Goal: Find specific page/section

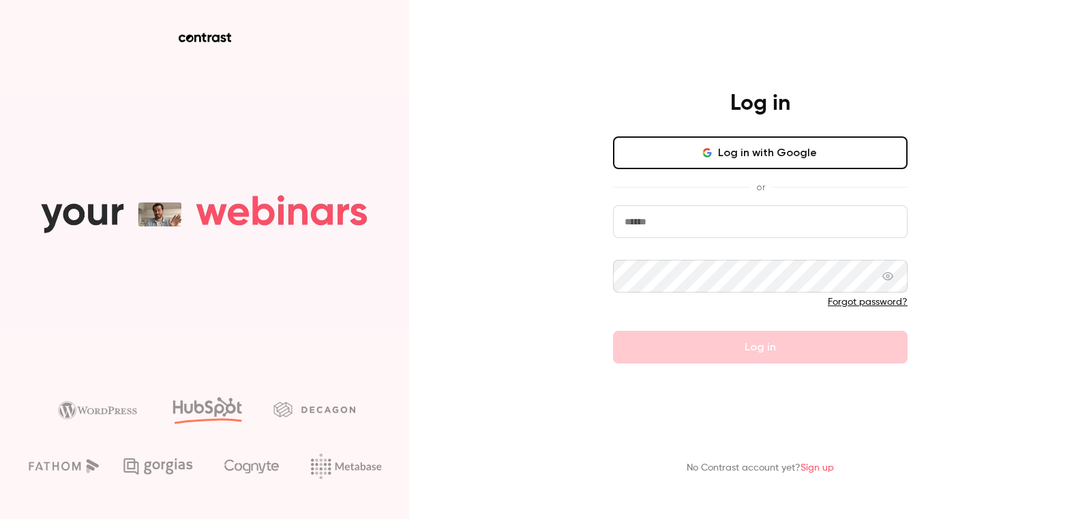
click at [751, 142] on button "Log in with Google" at bounding box center [760, 152] width 295 height 33
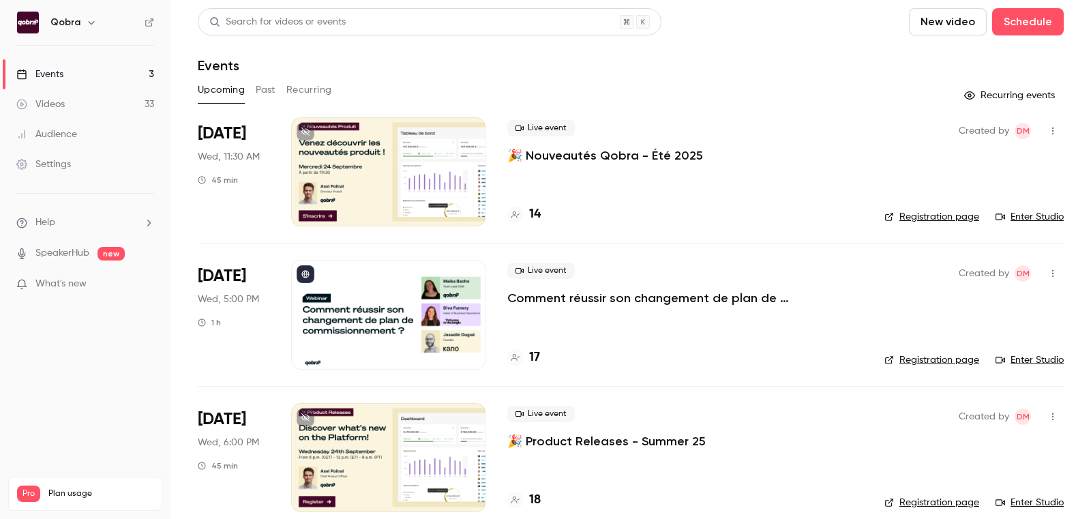
scroll to position [17, 0]
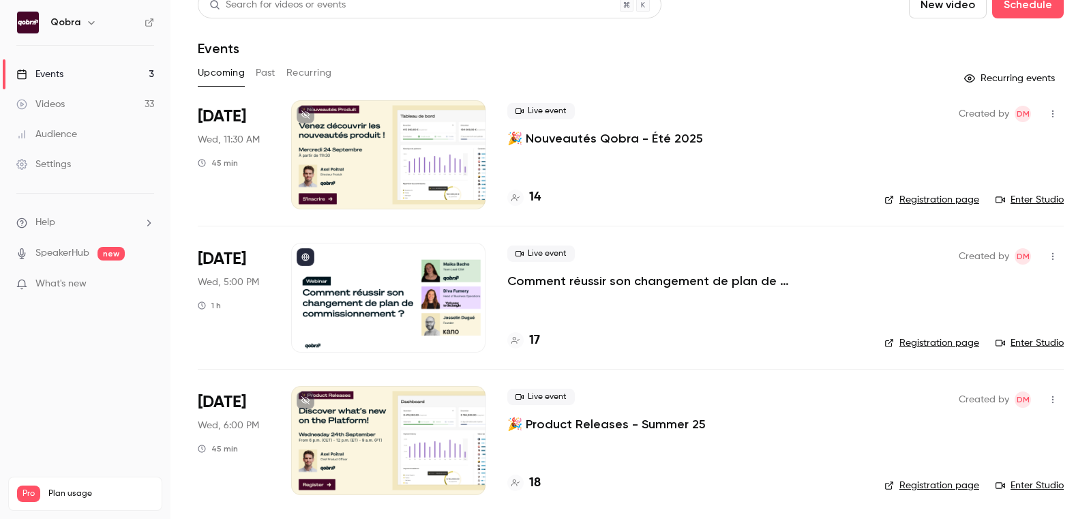
click at [530, 337] on h4 "17" at bounding box center [534, 340] width 11 height 18
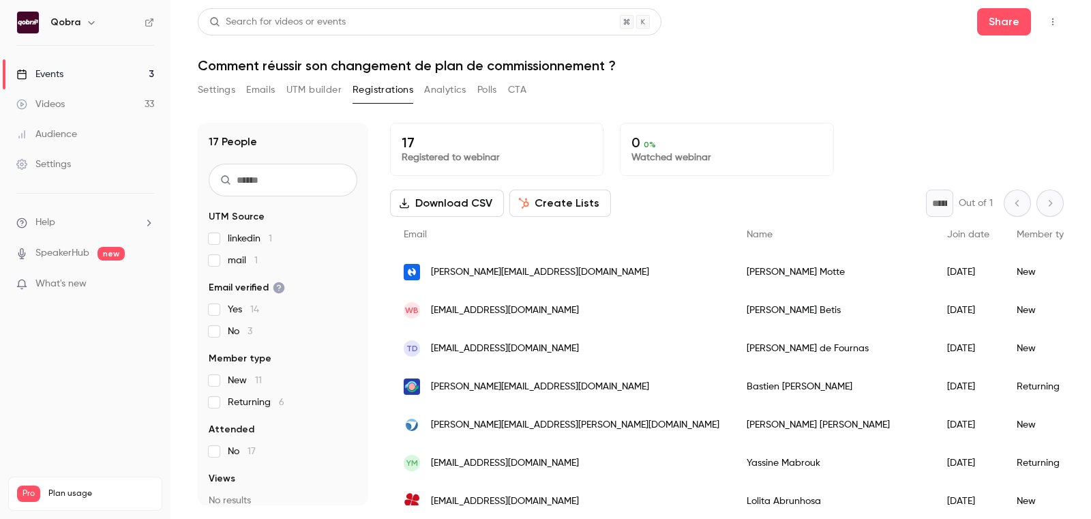
scroll to position [59, 0]
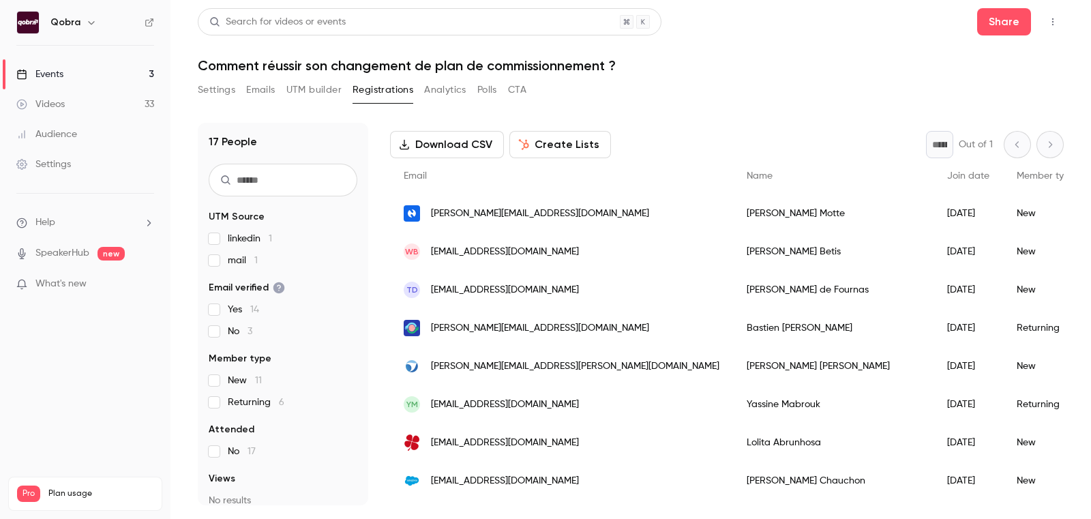
click at [245, 263] on span "mail 1" at bounding box center [243, 261] width 30 height 14
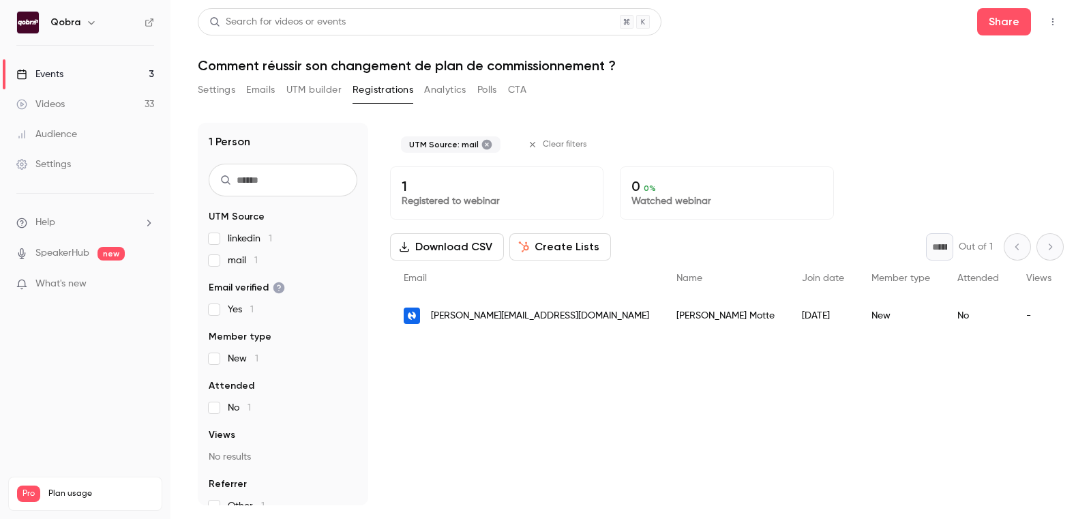
click at [245, 262] on span "mail 1" at bounding box center [243, 261] width 30 height 14
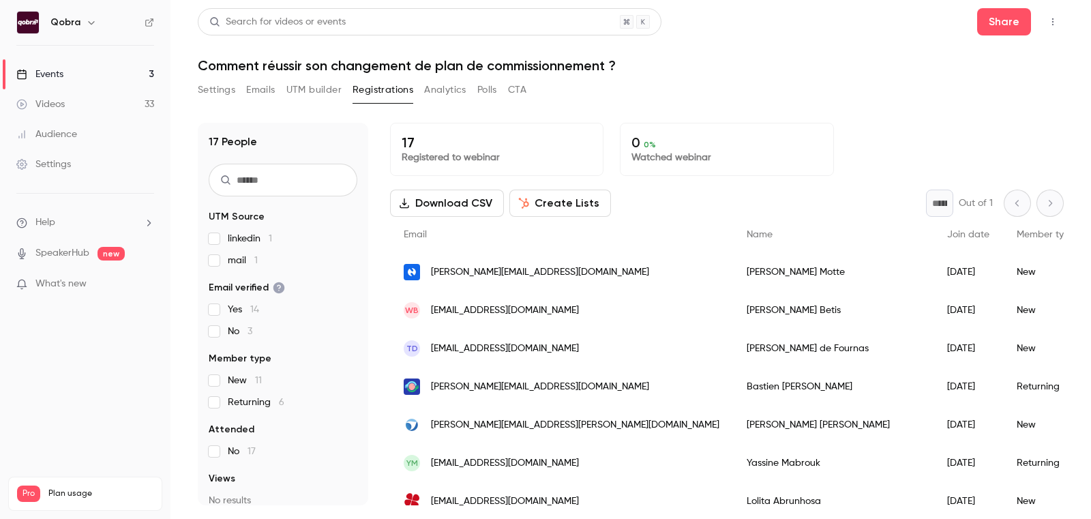
click at [243, 236] on span "linkedin 1" at bounding box center [250, 239] width 44 height 14
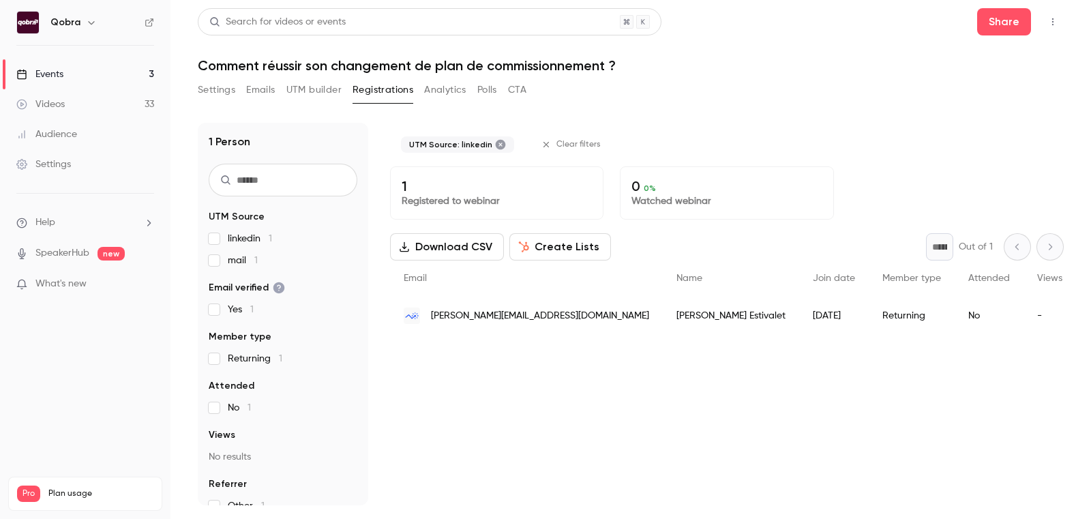
click at [243, 236] on span "linkedin 1" at bounding box center [250, 239] width 44 height 14
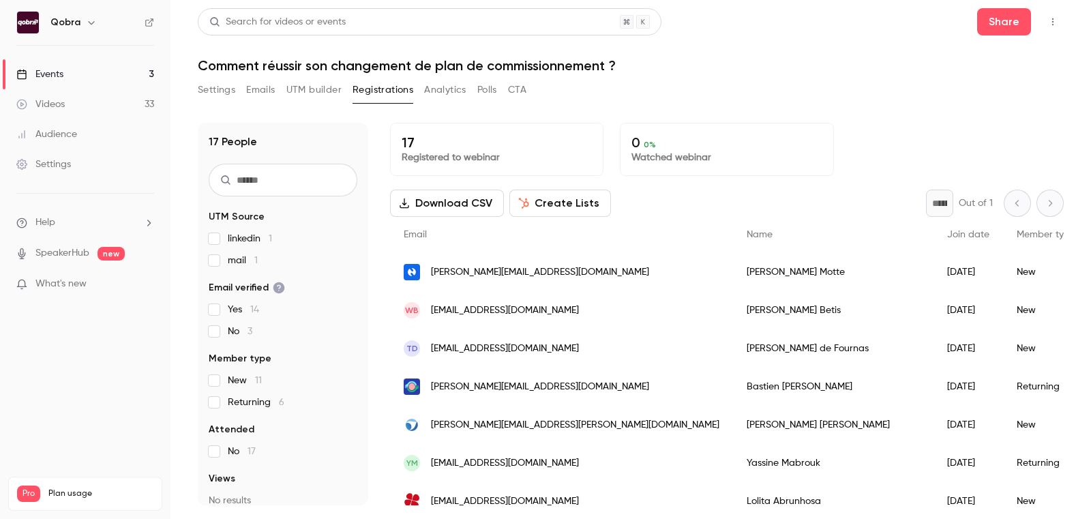
click at [119, 73] on link "Events 3" at bounding box center [85, 74] width 170 height 30
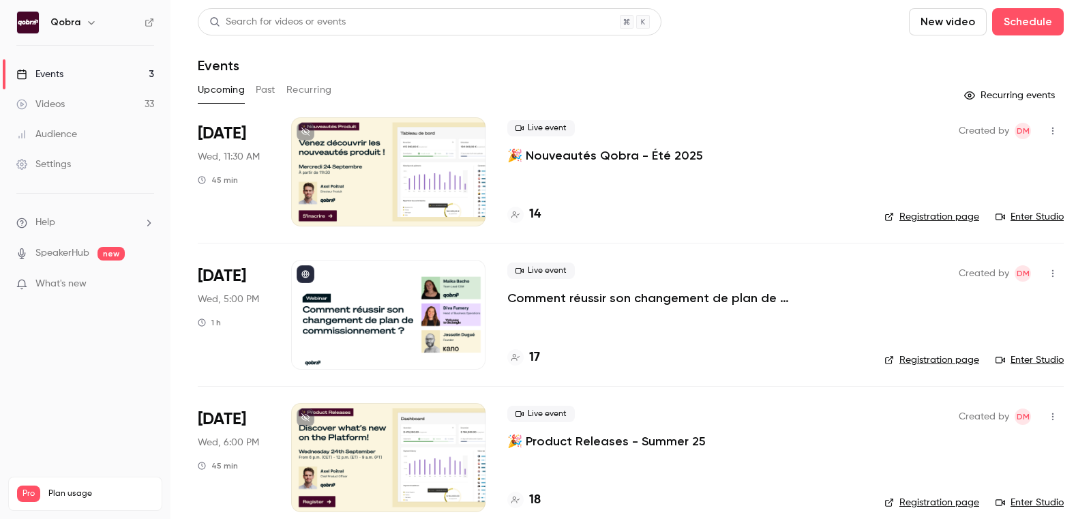
scroll to position [17, 0]
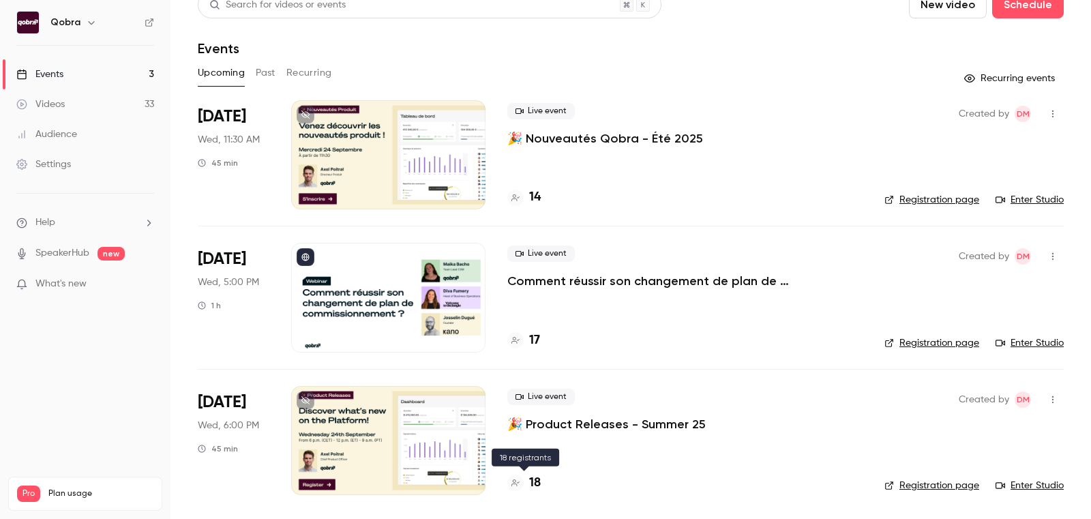
click at [535, 477] on h4 "18" at bounding box center [535, 483] width 12 height 18
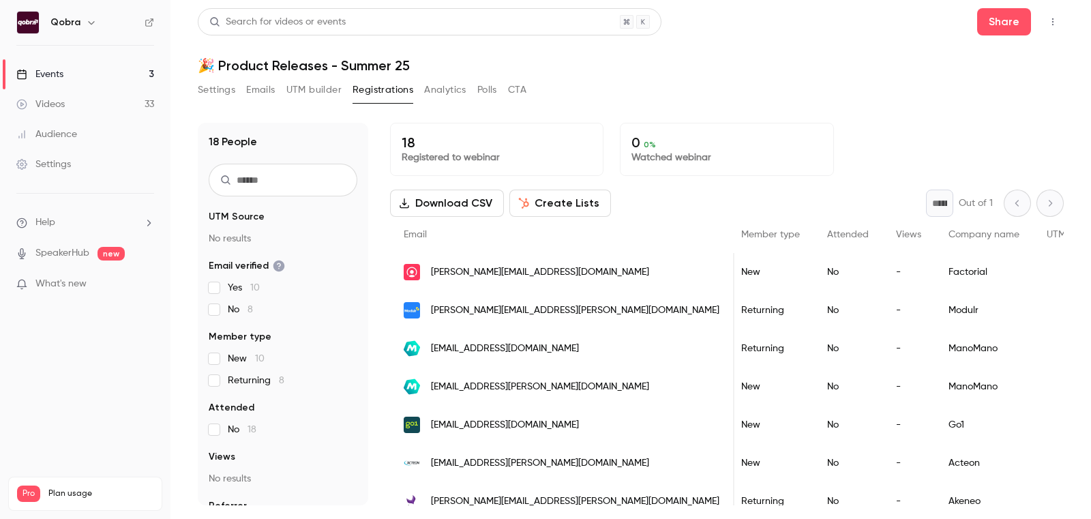
scroll to position [434, 0]
